Goal: Book appointment/travel/reservation

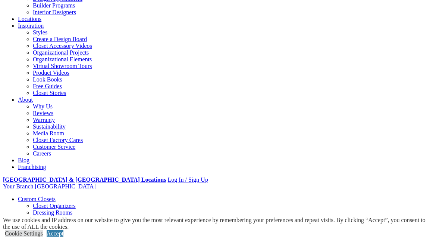
scroll to position [224, 0]
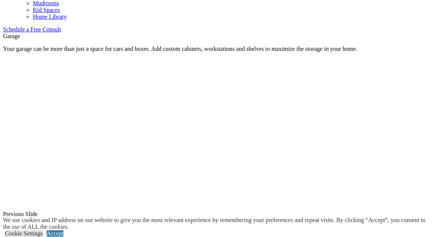
scroll to position [411, 0]
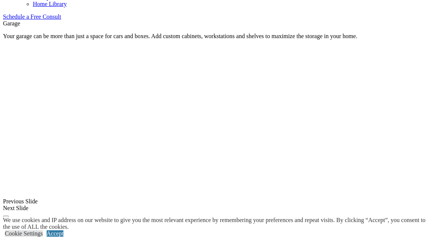
scroll to position [523, 0]
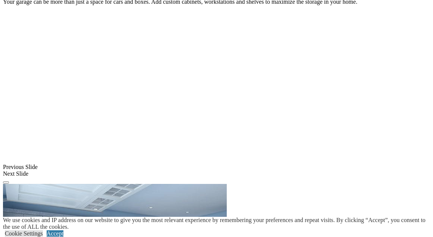
scroll to position [597, 0]
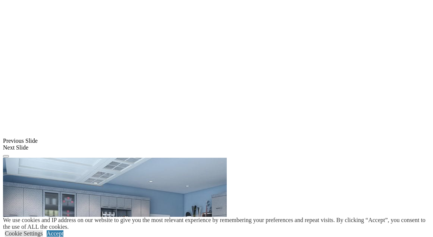
scroll to position [485, 0]
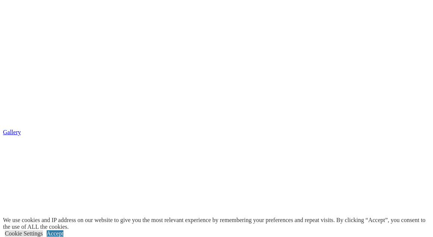
scroll to position [1195, 0]
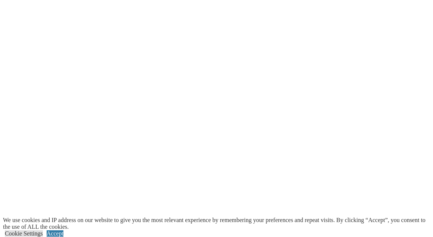
scroll to position [933, 0]
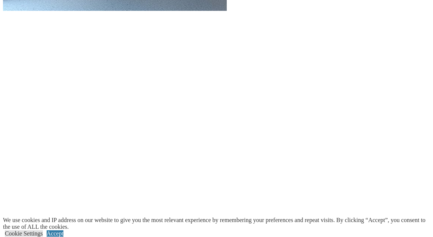
scroll to position [693, 0]
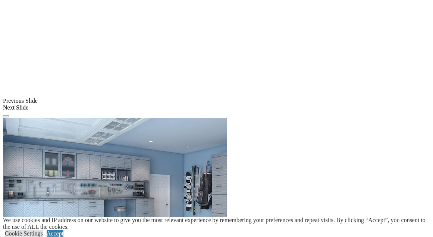
scroll to position [543, 0]
